Goal: Transaction & Acquisition: Purchase product/service

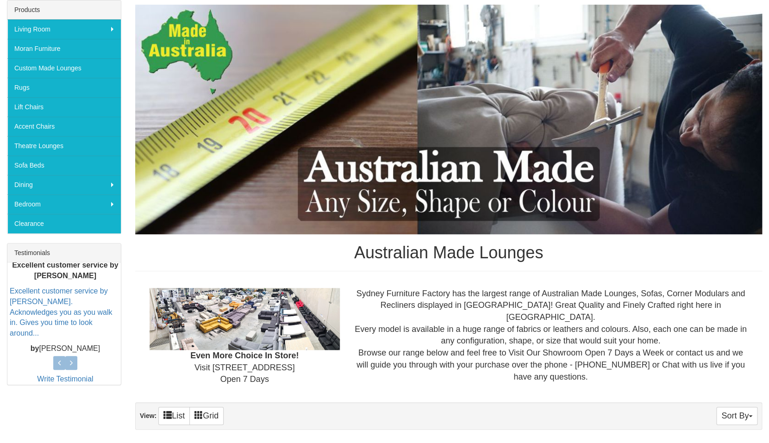
scroll to position [148, 0]
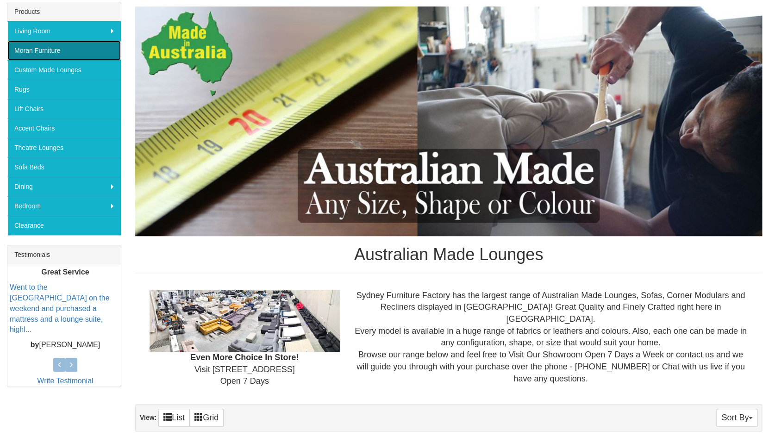
click at [36, 53] on link "Moran Furniture" at bounding box center [63, 50] width 113 height 19
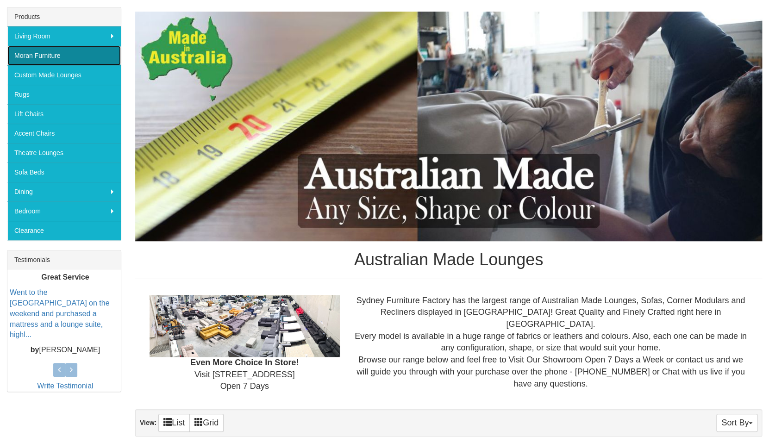
scroll to position [142, 0]
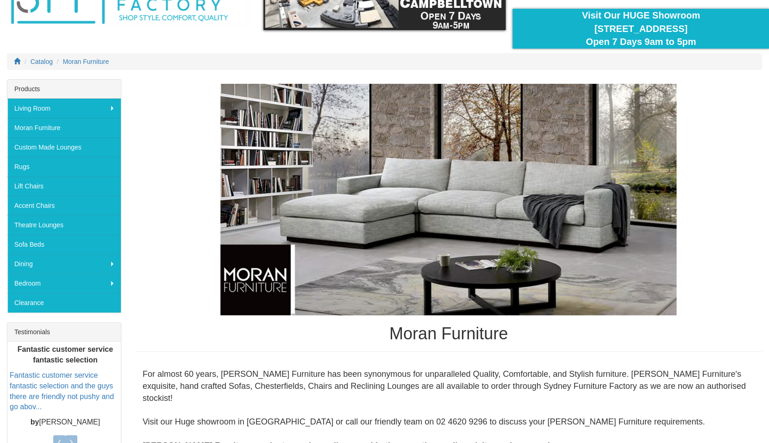
scroll to position [62, 0]
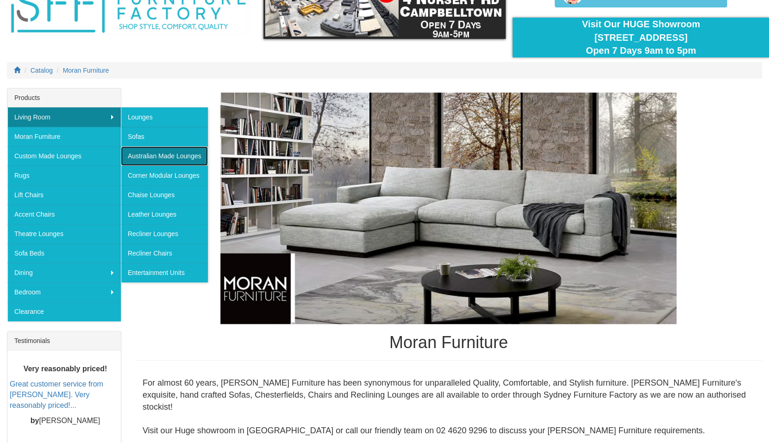
click at [163, 154] on link "Australian Made Lounges" at bounding box center [164, 155] width 87 height 19
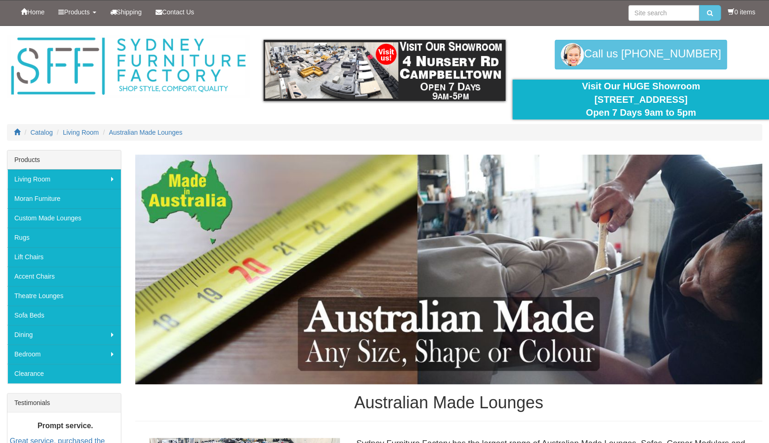
scroll to position [0, 0]
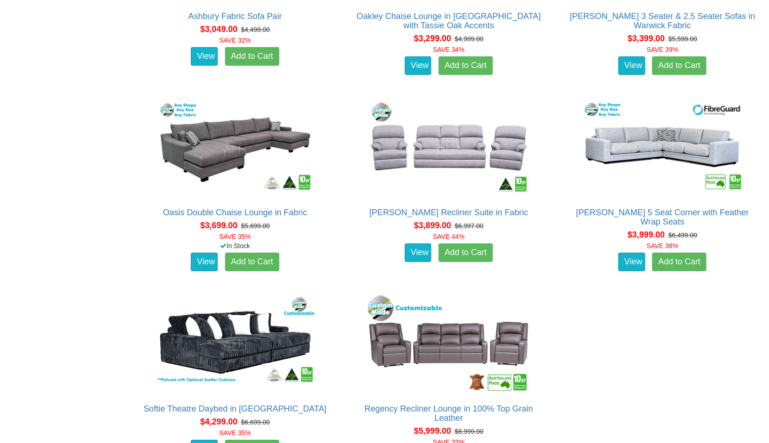
scroll to position [2464, 0]
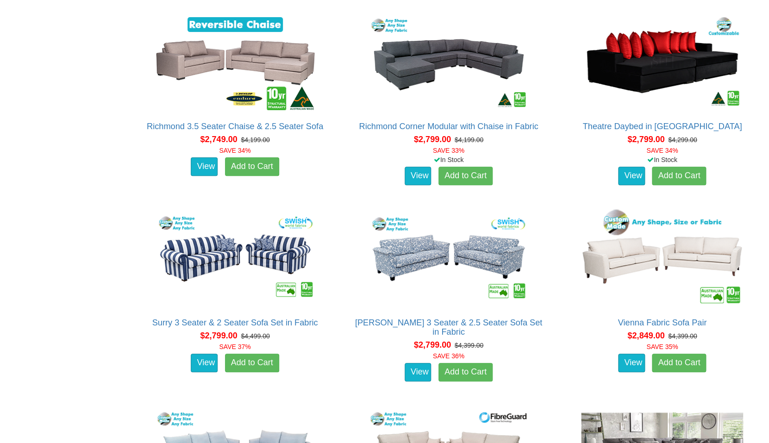
scroll to position [1568, 0]
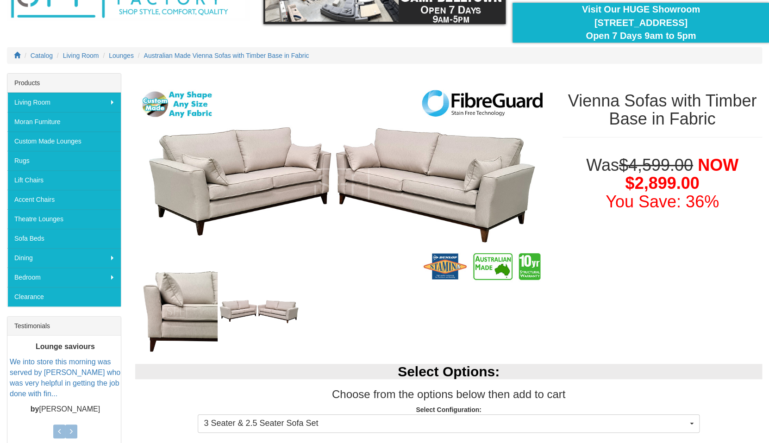
scroll to position [76, 0]
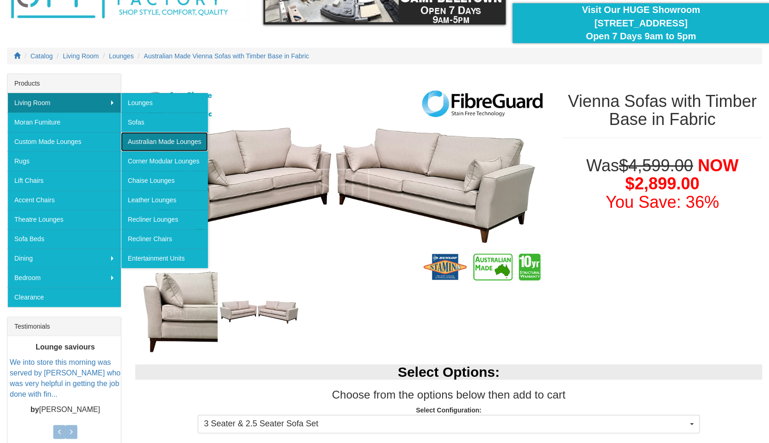
click at [141, 140] on link "Australian Made Lounges" at bounding box center [164, 141] width 87 height 19
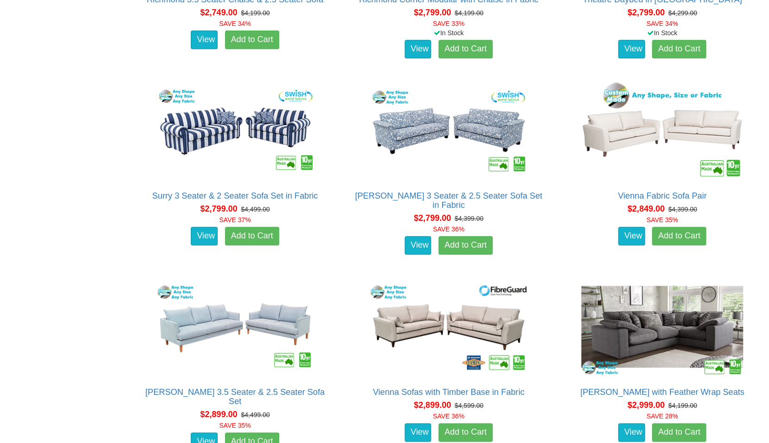
scroll to position [1697, 0]
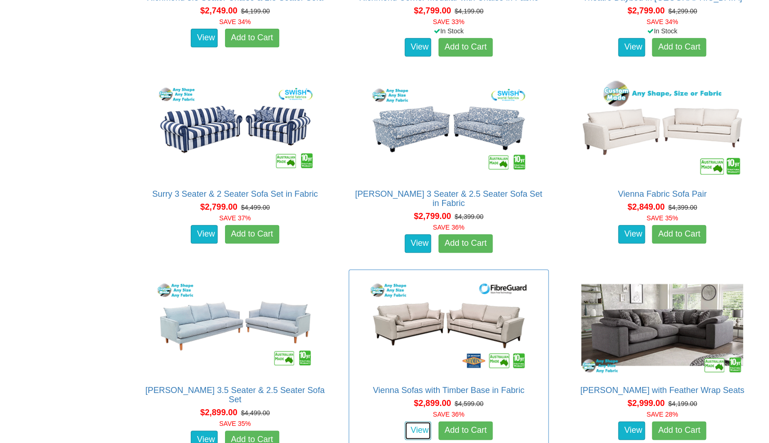
click at [431, 421] on link "View" at bounding box center [417, 430] width 27 height 19
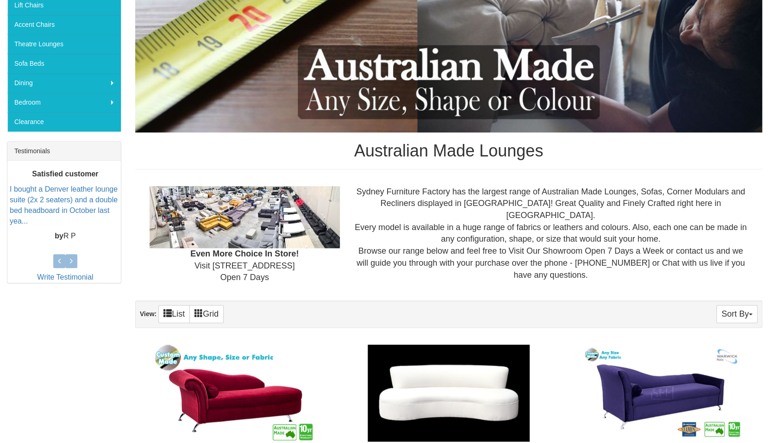
scroll to position [246, 0]
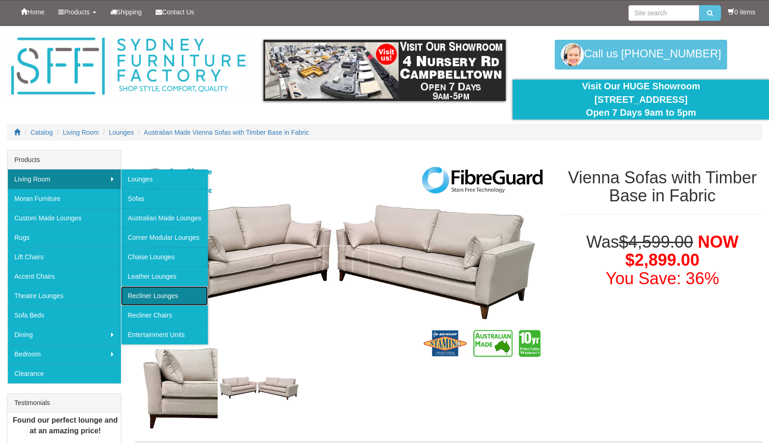
click at [168, 301] on link "Recliner Lounges" at bounding box center [164, 295] width 87 height 19
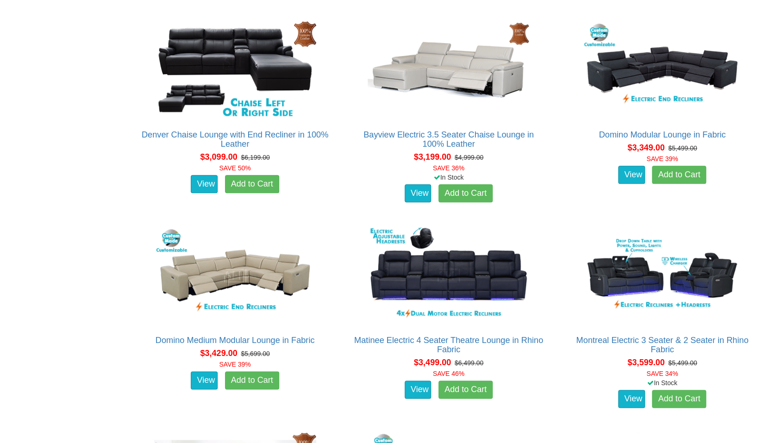
scroll to position [1817, 0]
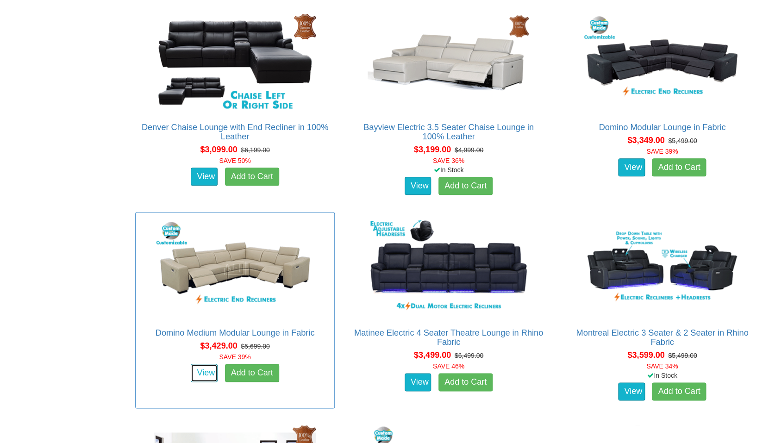
click at [210, 377] on link "View" at bounding box center [204, 373] width 27 height 19
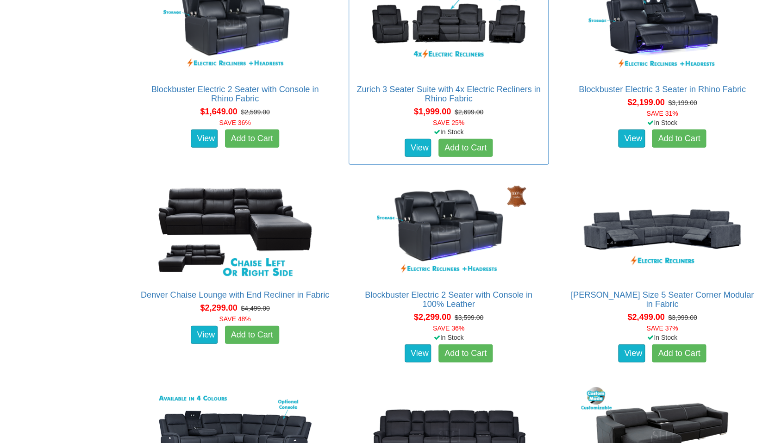
scroll to position [830, 0]
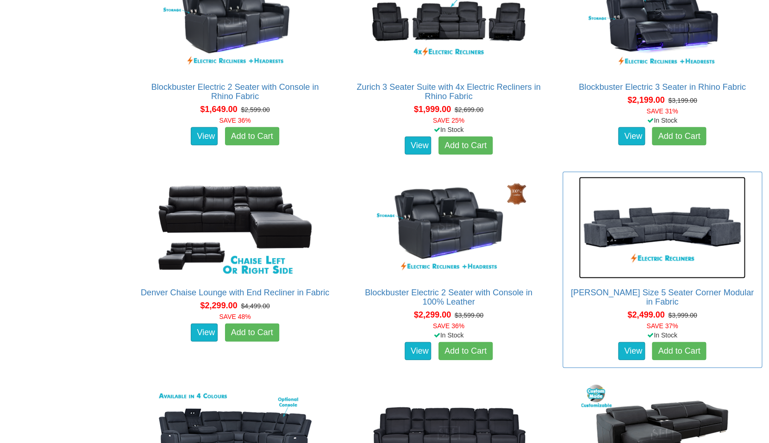
click at [658, 240] on img at bounding box center [662, 228] width 167 height 102
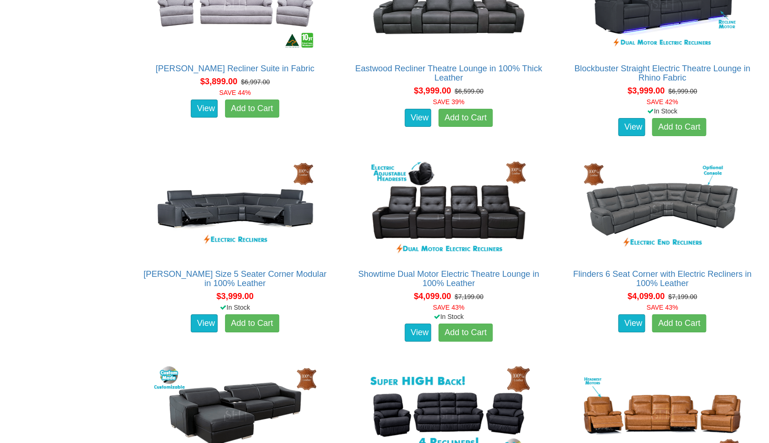
scroll to position [2904, 0]
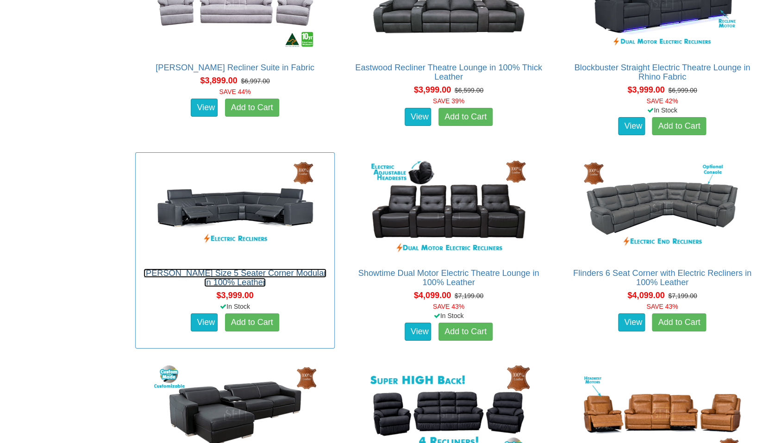
click at [231, 278] on link "Valencia King Size 5 Seater Corner Modular in 100% Leather" at bounding box center [234, 277] width 183 height 19
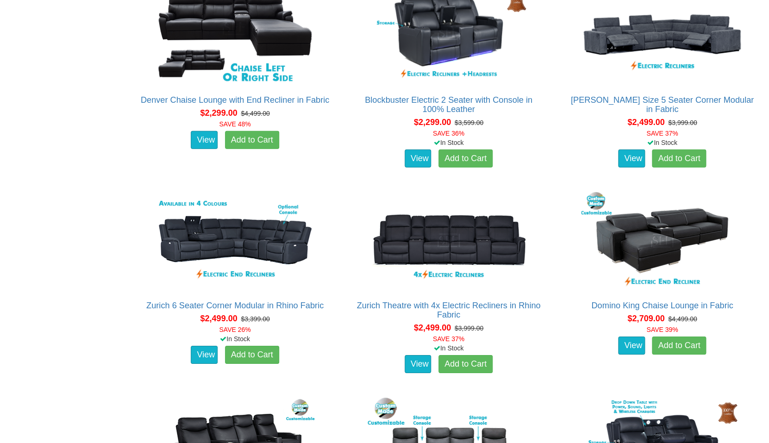
scroll to position [1022, 0]
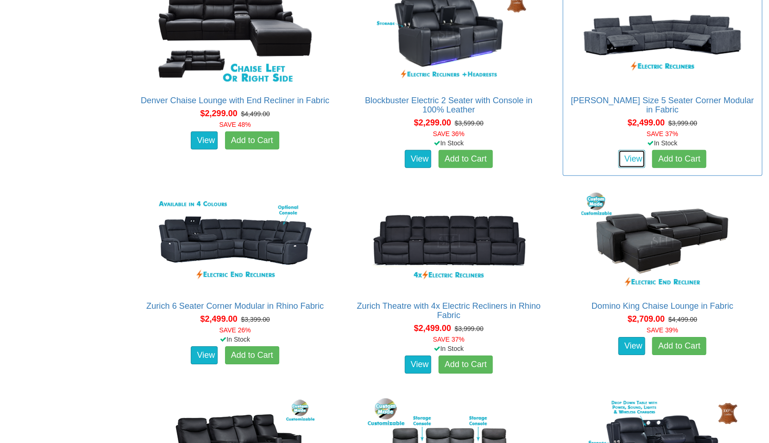
click at [629, 166] on link "View" at bounding box center [631, 159] width 27 height 19
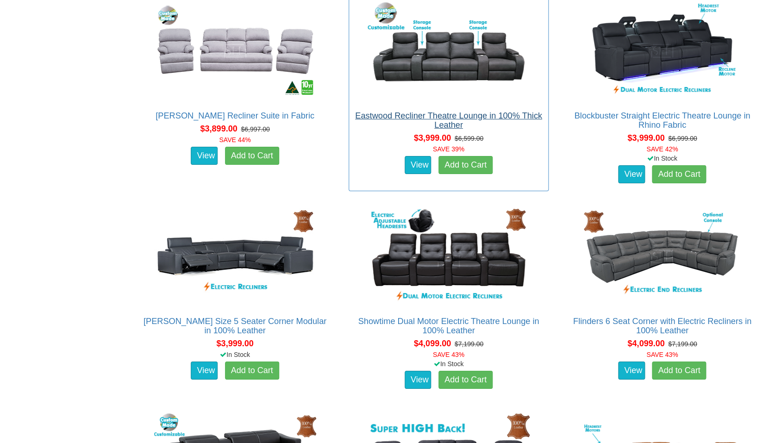
scroll to position [2857, 0]
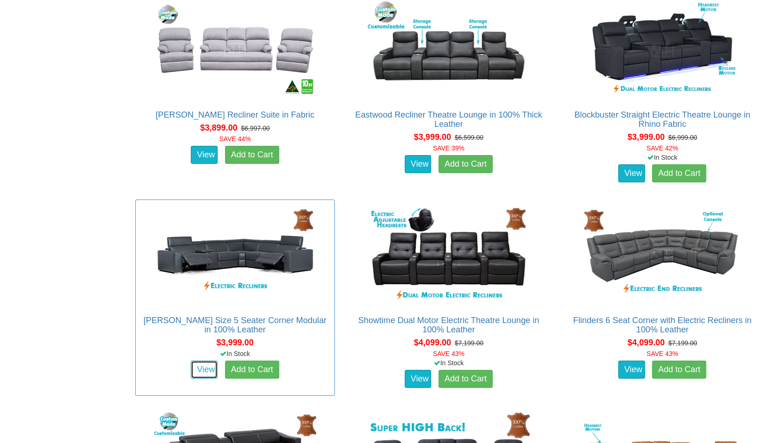
click at [204, 373] on link "View" at bounding box center [204, 370] width 27 height 19
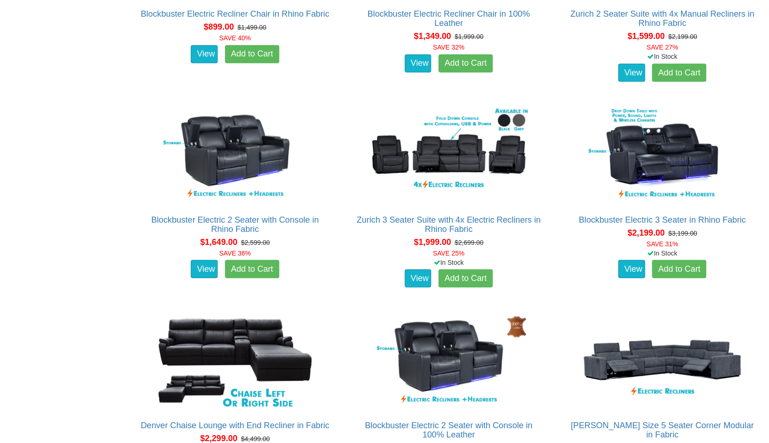
scroll to position [695, 0]
